Goal: Task Accomplishment & Management: Manage account settings

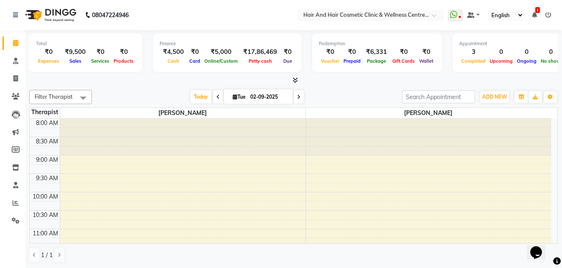
click at [24, 95] on li "Clients" at bounding box center [12, 97] width 25 height 18
click at [20, 95] on span at bounding box center [15, 97] width 15 height 10
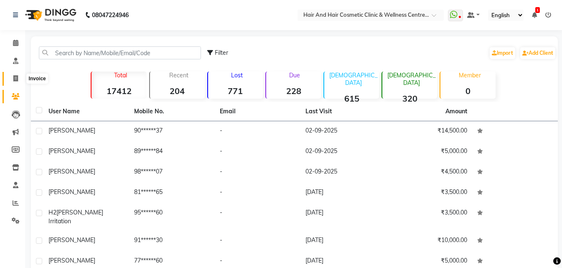
click at [18, 74] on span at bounding box center [15, 79] width 15 height 10
select select "5272"
select select "service"
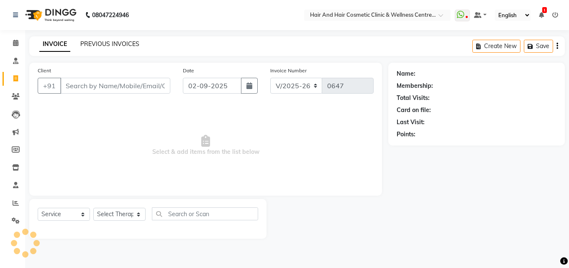
click at [126, 42] on link "PREVIOUS INVOICES" at bounding box center [109, 44] width 59 height 8
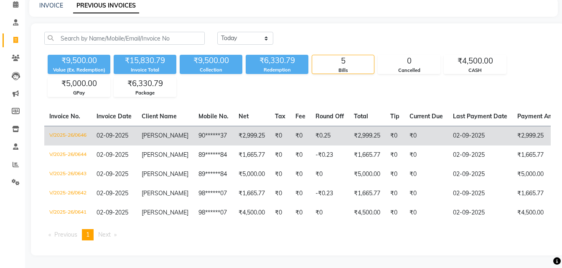
scroll to position [78, 0]
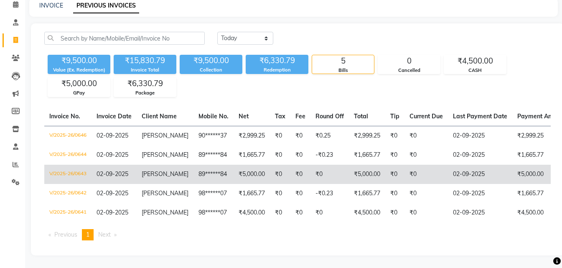
click at [162, 170] on span "[PERSON_NAME]" at bounding box center [165, 174] width 47 height 8
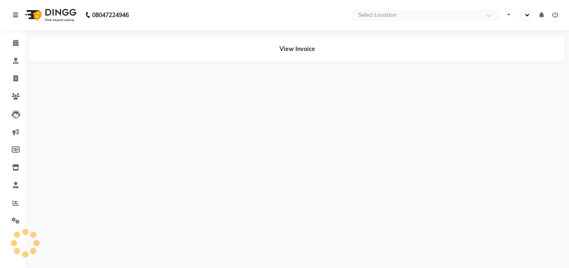
select select "en"
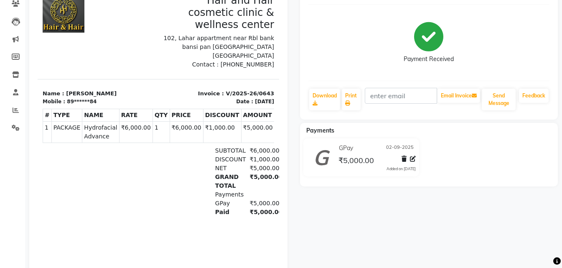
scroll to position [107, 0]
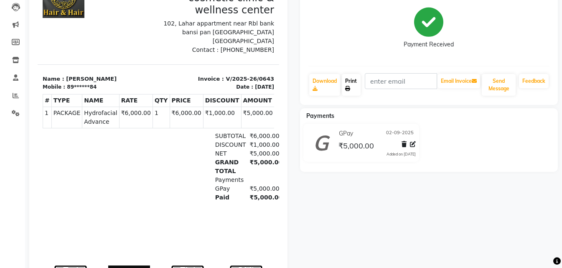
click at [354, 86] on link "Print" at bounding box center [351, 85] width 19 height 22
